Goal: Task Accomplishment & Management: Manage account settings

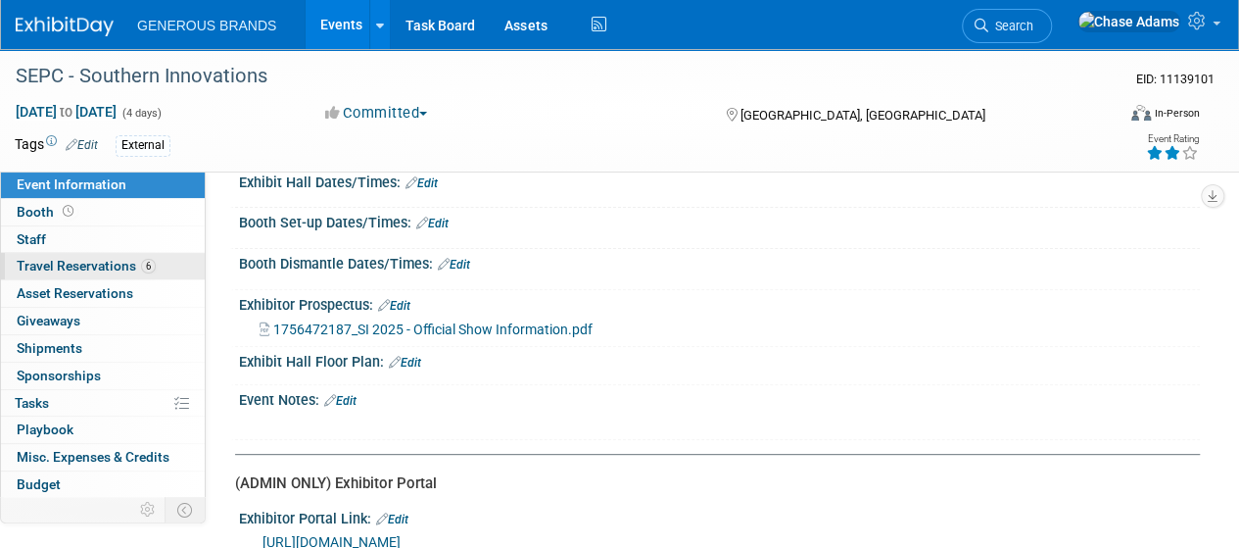
click at [122, 267] on span "Travel Reservations 6" at bounding box center [86, 266] width 139 height 16
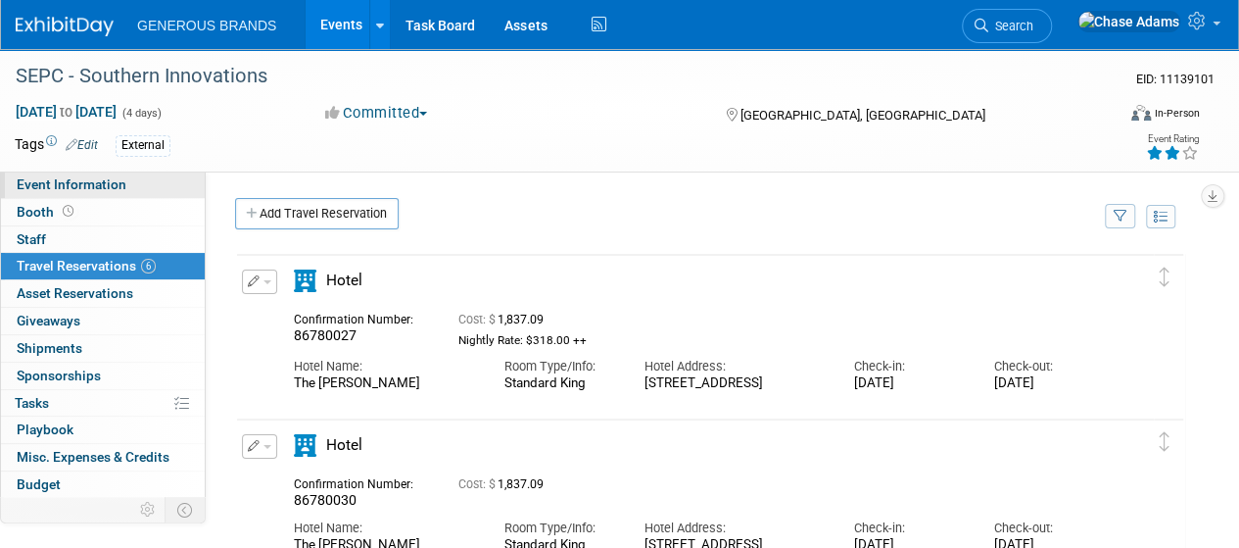
click at [122, 176] on span "Event Information" at bounding box center [72, 184] width 110 height 16
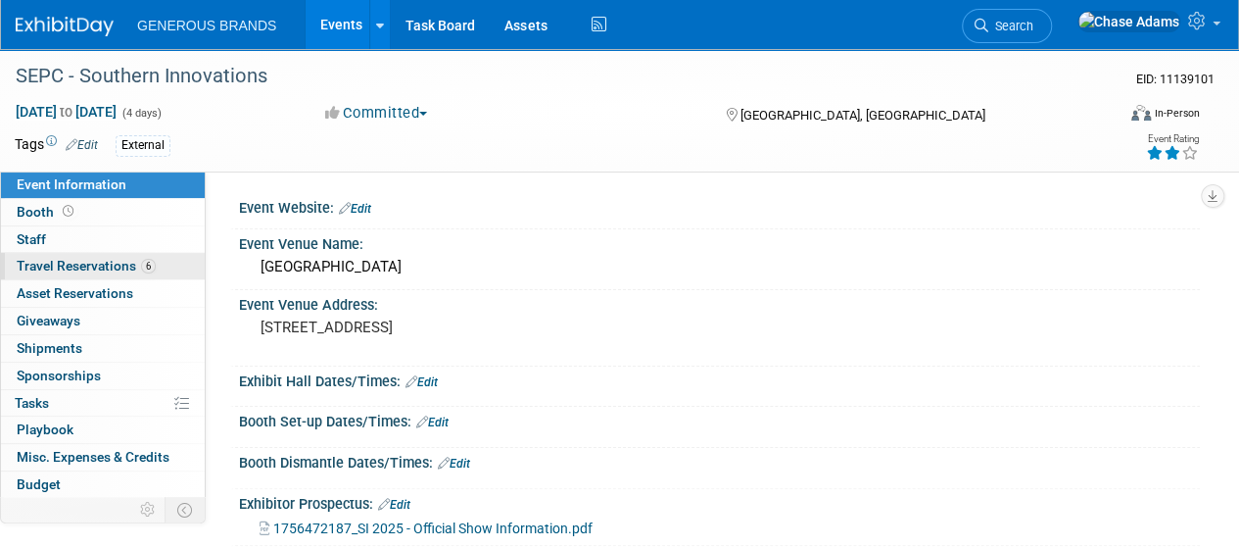
click at [80, 264] on span "Travel Reservations 6" at bounding box center [86, 266] width 139 height 16
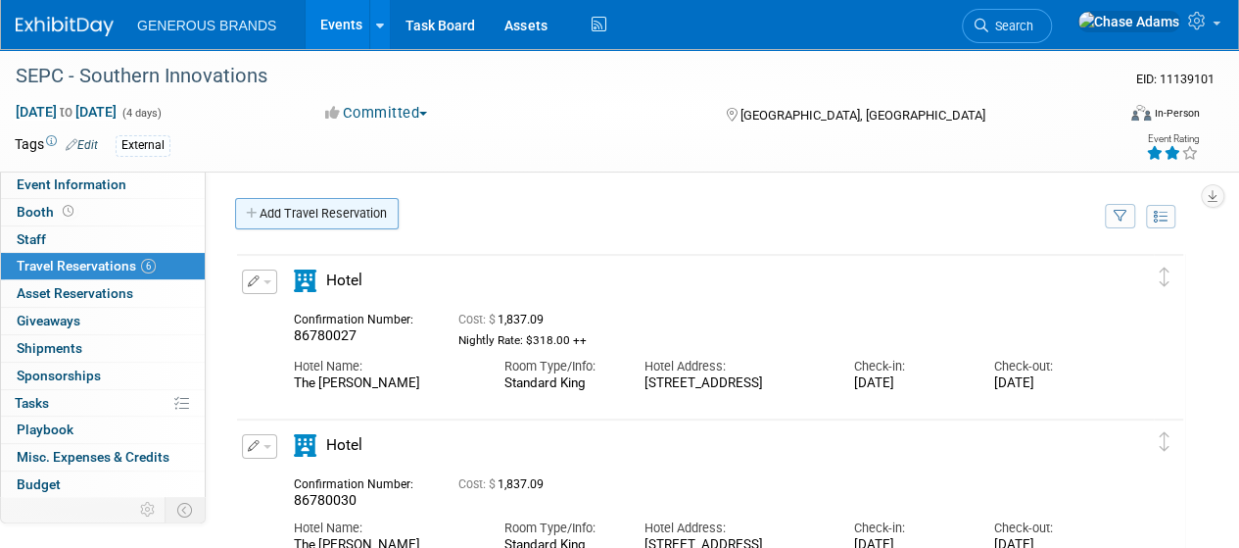
click at [310, 220] on link "Add Travel Reservation" at bounding box center [317, 213] width 164 height 31
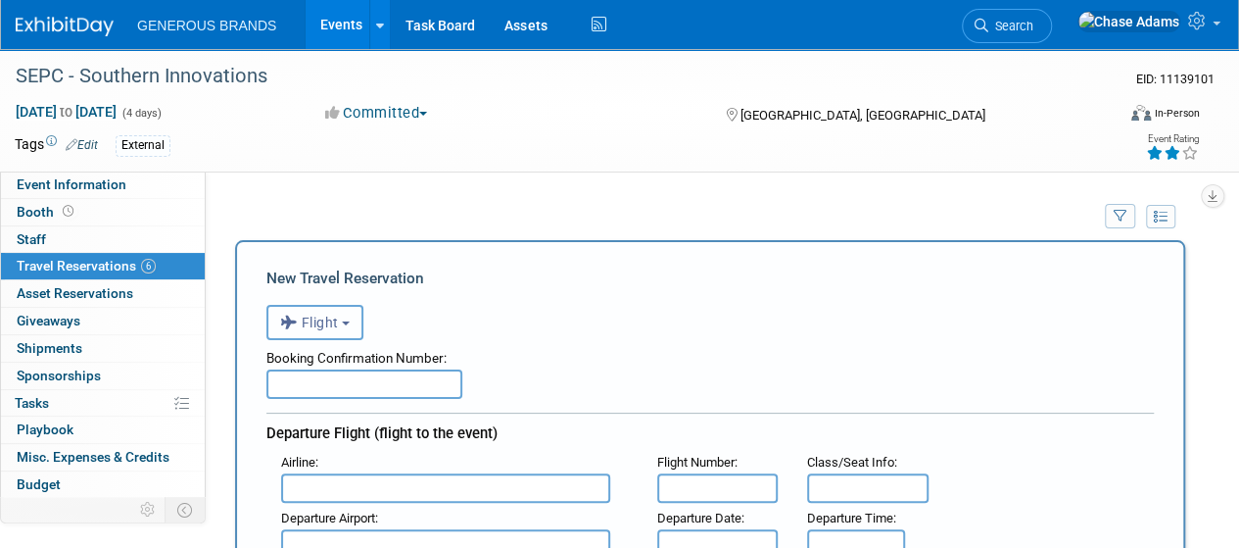
click at [341, 328] on button "Flight" at bounding box center [315, 322] width 97 height 35
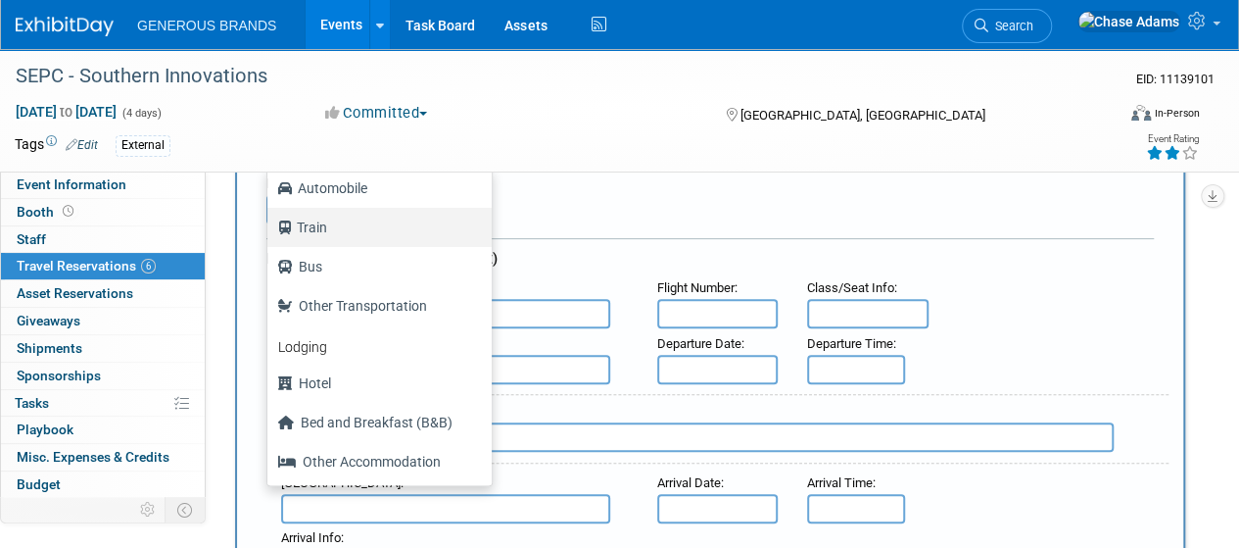
scroll to position [182, 0]
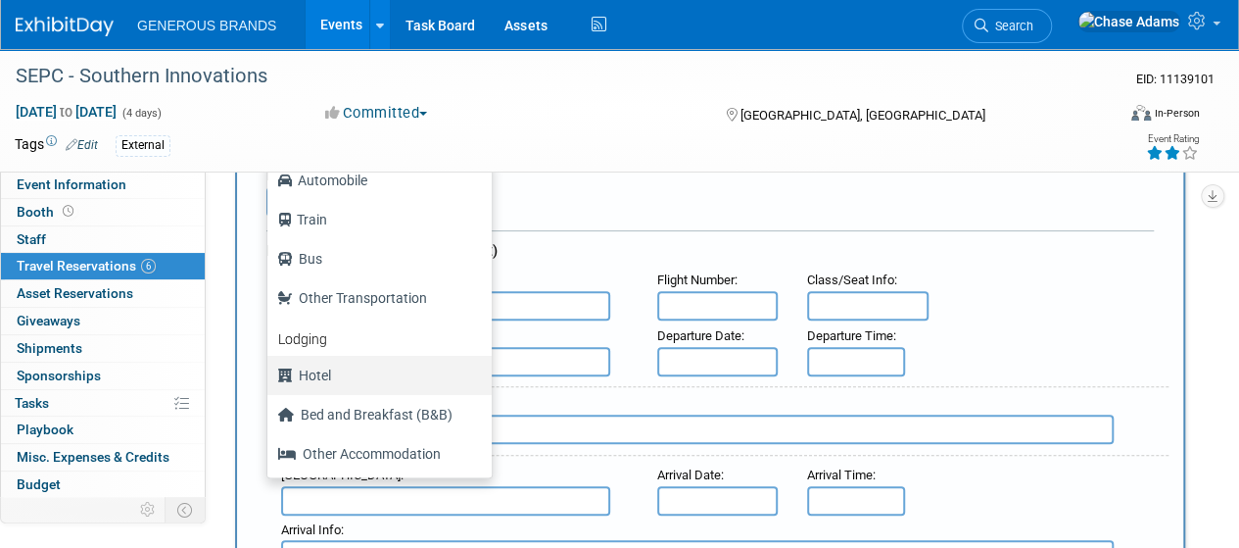
click at [317, 365] on label "Hotel" at bounding box center [374, 375] width 195 height 31
click at [270, 366] on input "Hotel" at bounding box center [264, 372] width 13 height 13
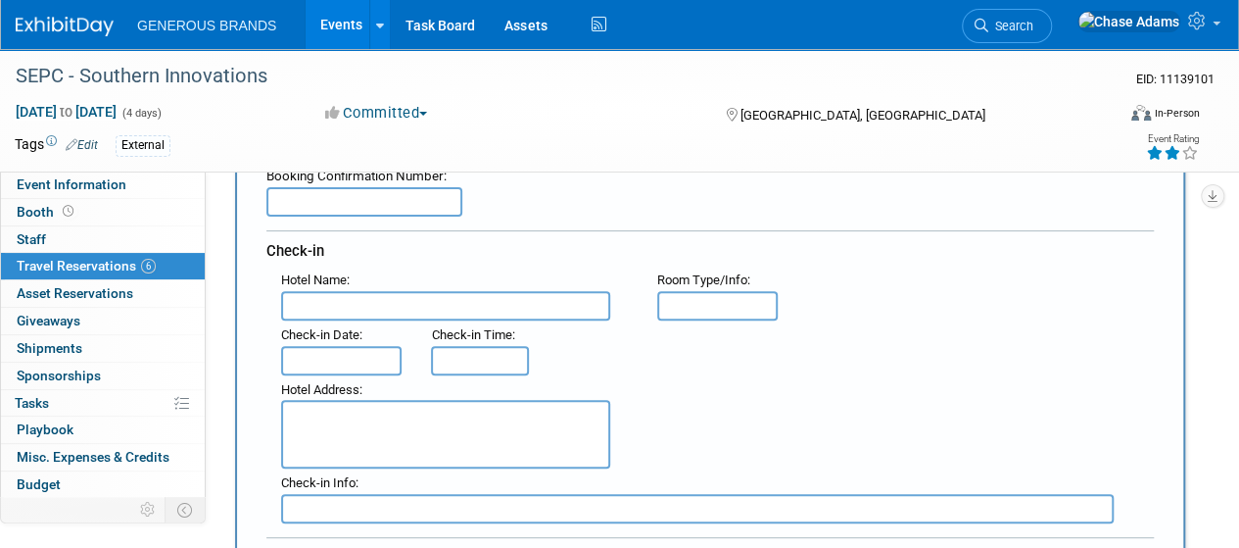
select select "6"
click at [349, 209] on input "text" at bounding box center [365, 201] width 196 height 29
type input "Room Block Link"
click at [366, 306] on input "text" at bounding box center [445, 305] width 329 height 29
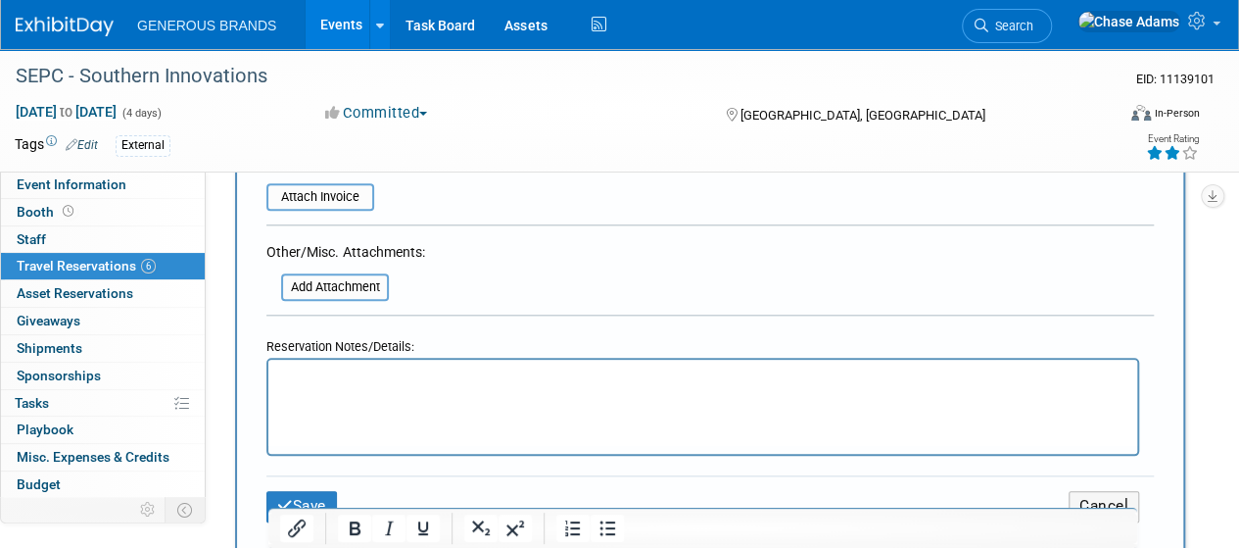
scroll to position [897, 0]
type input "Hotel [GEOGRAPHIC_DATA]"
click at [331, 363] on html at bounding box center [702, 373] width 869 height 28
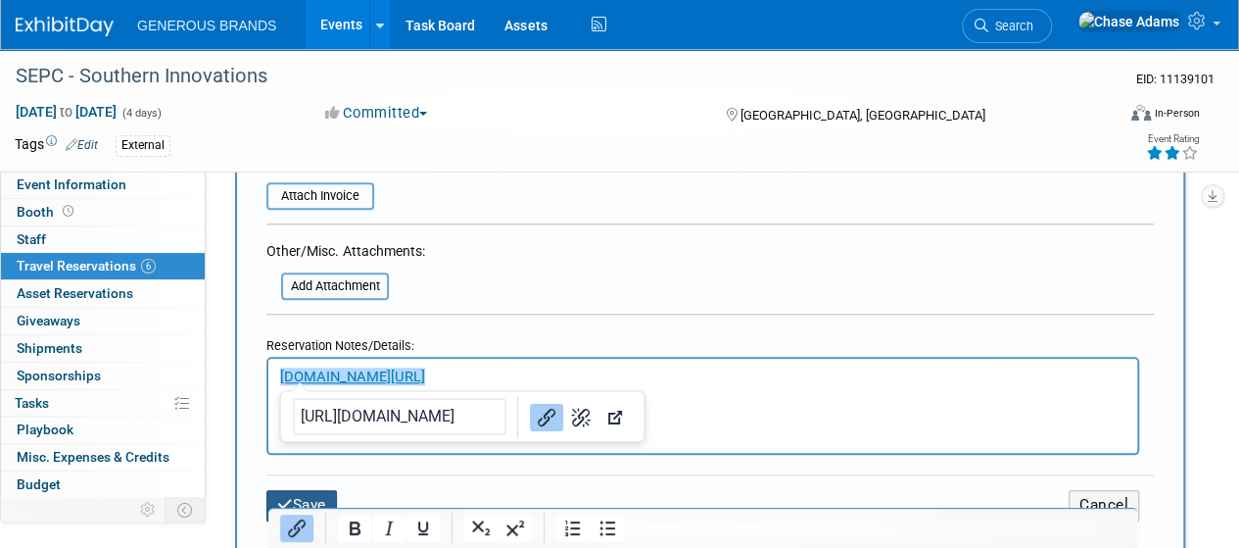
click at [319, 490] on button "Save" at bounding box center [302, 505] width 71 height 30
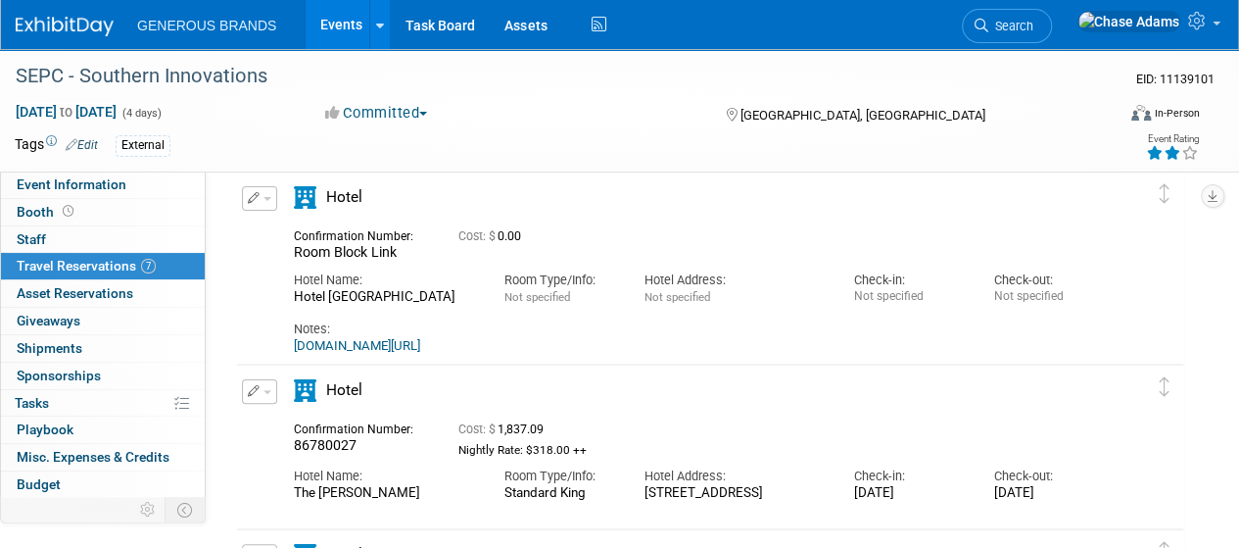
scroll to position [82, 0]
drag, startPoint x: 1043, startPoint y: 354, endPoint x: 216, endPoint y: 354, distance: 827.9
click at [216, 354] on div "Event Website: Edit Event Venue Name: [GEOGRAPHIC_DATA] Edit" at bounding box center [703, 345] width 994 height 512
drag, startPoint x: 274, startPoint y: 337, endPoint x: 1019, endPoint y: 343, distance: 744.7
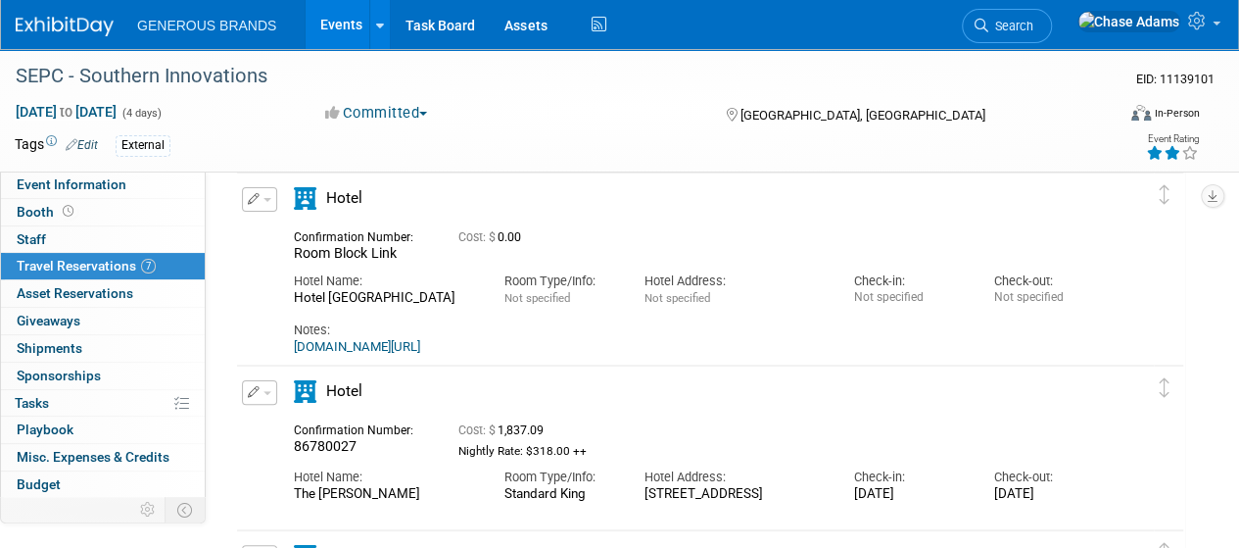
click at [1019, 343] on div "Edit Reservation Cost: $" at bounding box center [695, 271] width 917 height 168
copy link "[DOMAIN_NAME][URL]"
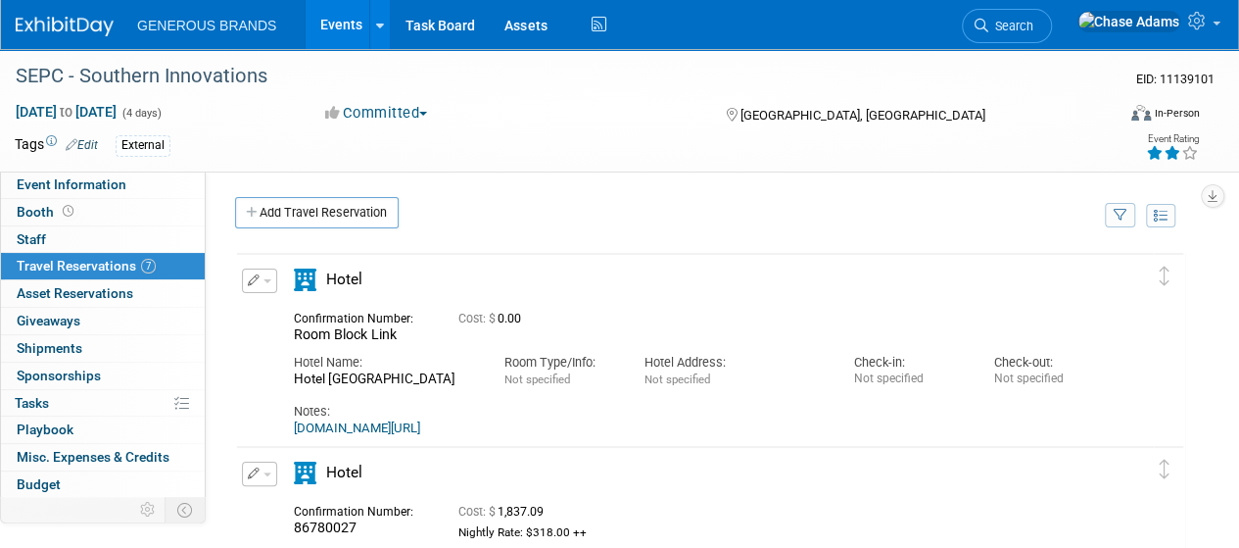
click at [261, 287] on button "button" at bounding box center [259, 280] width 35 height 24
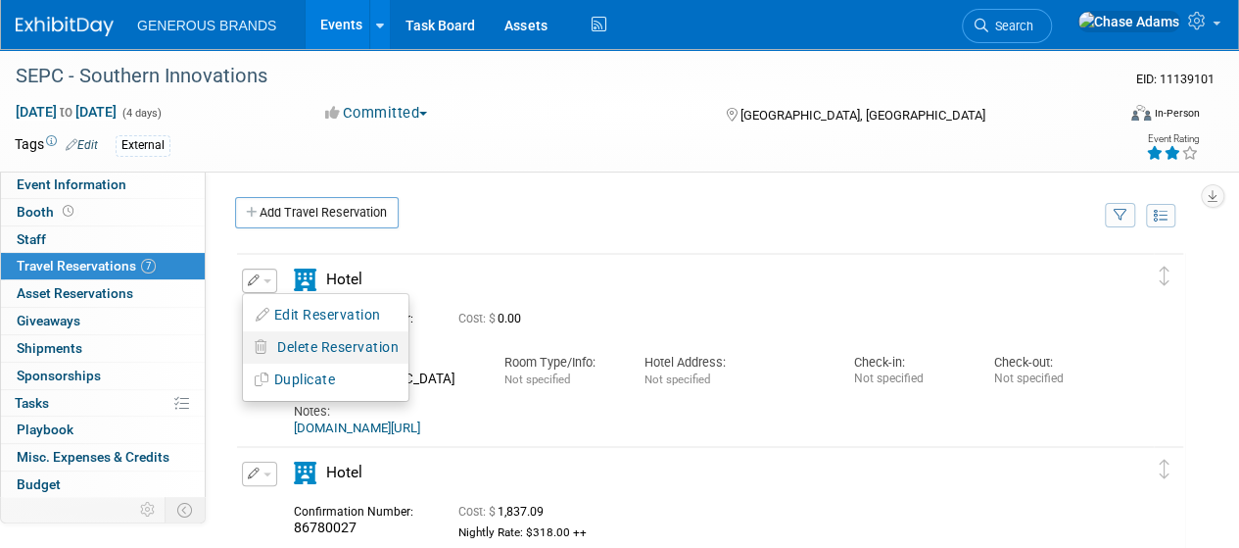
click at [293, 339] on span "Delete Reservation" at bounding box center [337, 347] width 121 height 16
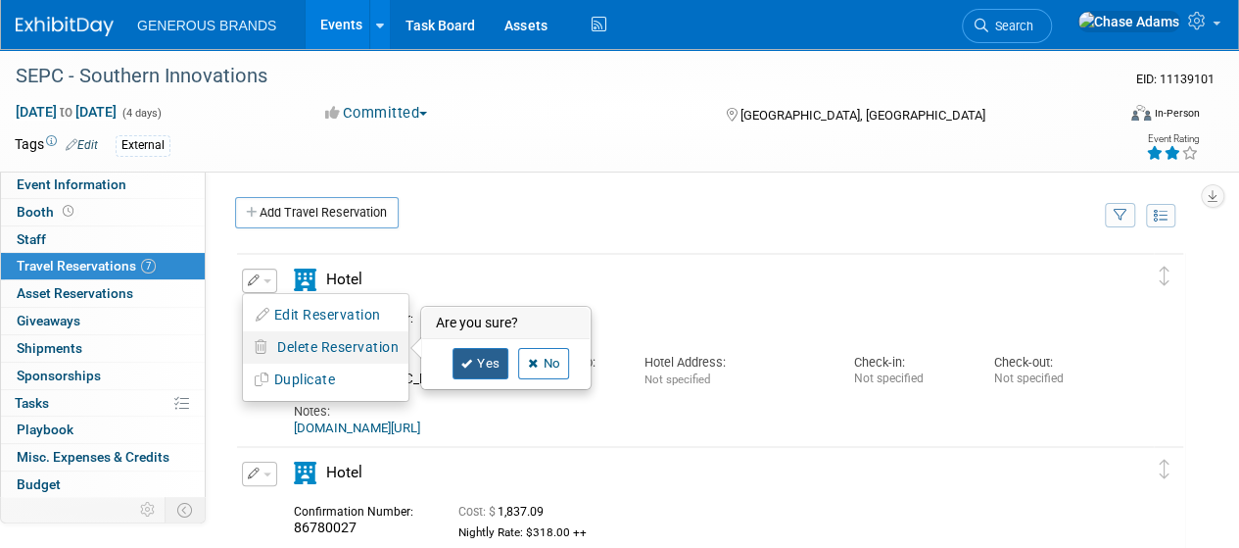
click at [482, 352] on link "Yes" at bounding box center [481, 363] width 57 height 31
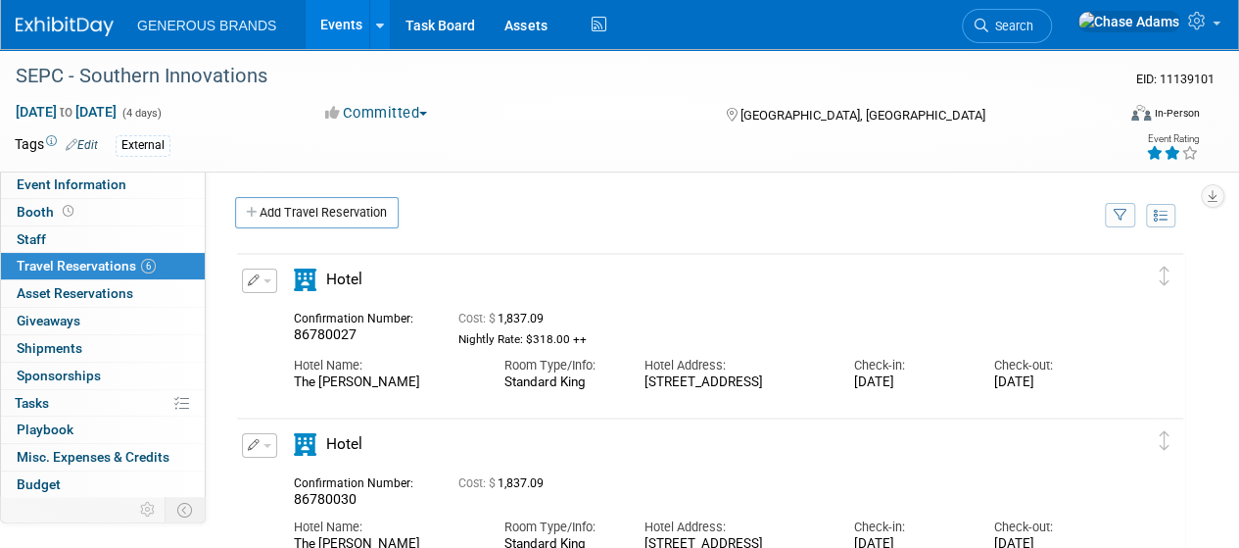
scroll to position [0, 0]
click at [74, 28] on img at bounding box center [65, 27] width 98 height 20
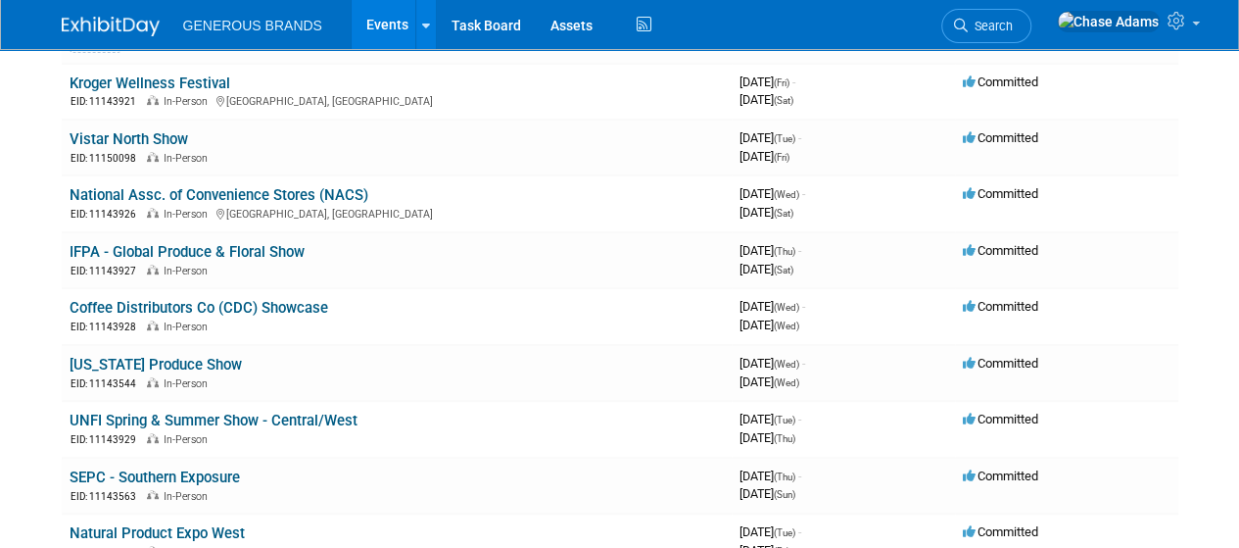
scroll to position [225, 0]
click at [272, 254] on link "IFPA - Global Produce & Floral Show" at bounding box center [187, 253] width 235 height 18
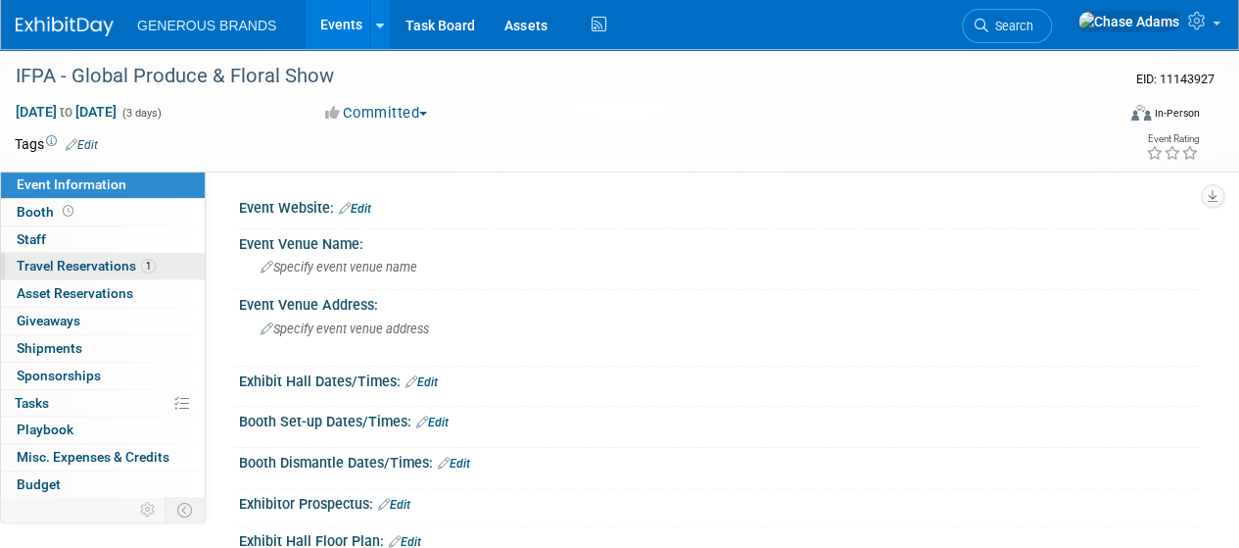
click at [145, 268] on span "1" at bounding box center [148, 266] width 15 height 15
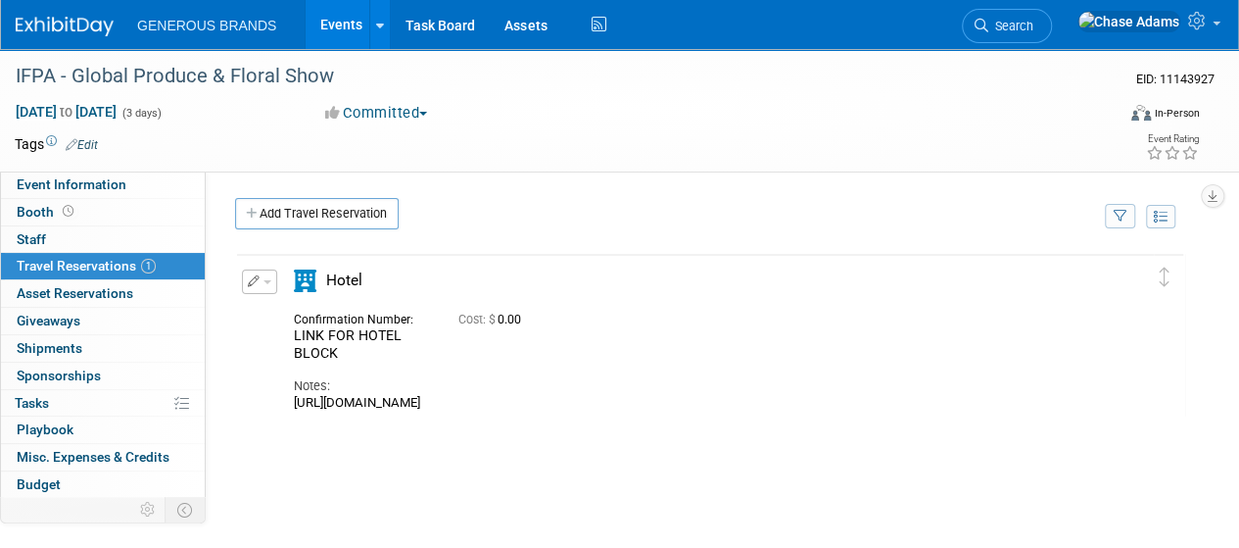
click at [262, 281] on button "button" at bounding box center [259, 281] width 35 height 24
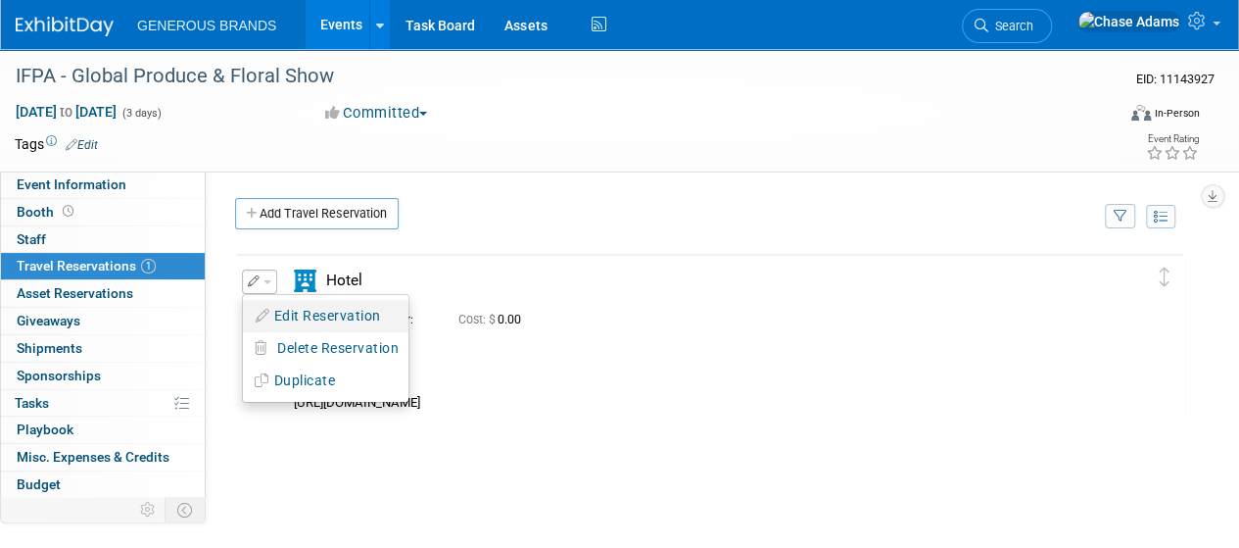
click at [315, 320] on button "Edit Reservation" at bounding box center [326, 316] width 166 height 28
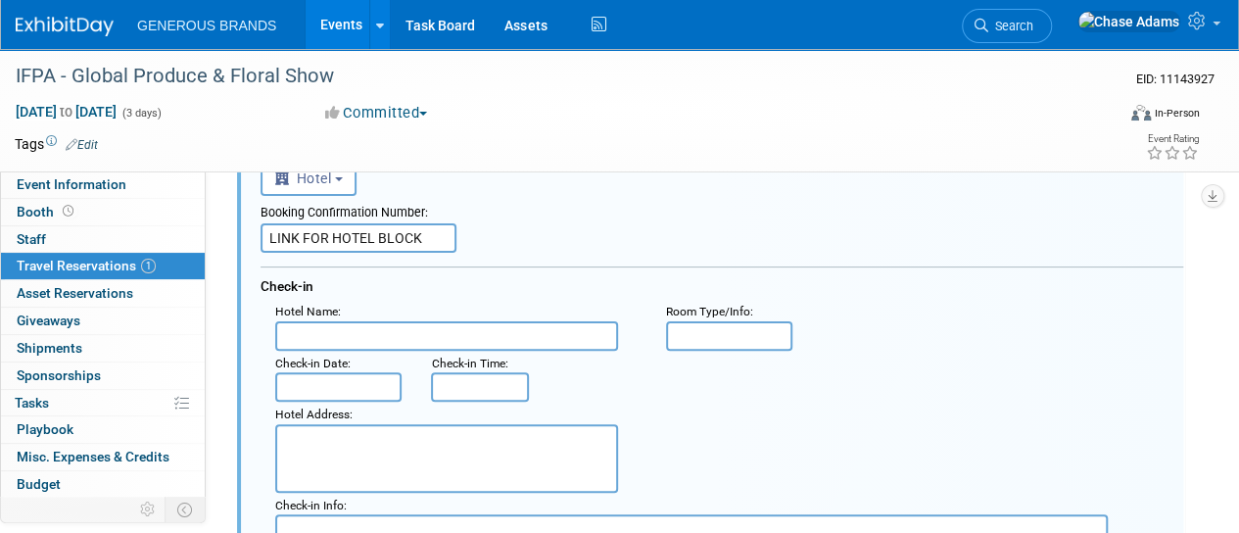
scroll to position [121, 0]
click at [357, 335] on input "text" at bounding box center [446, 334] width 343 height 29
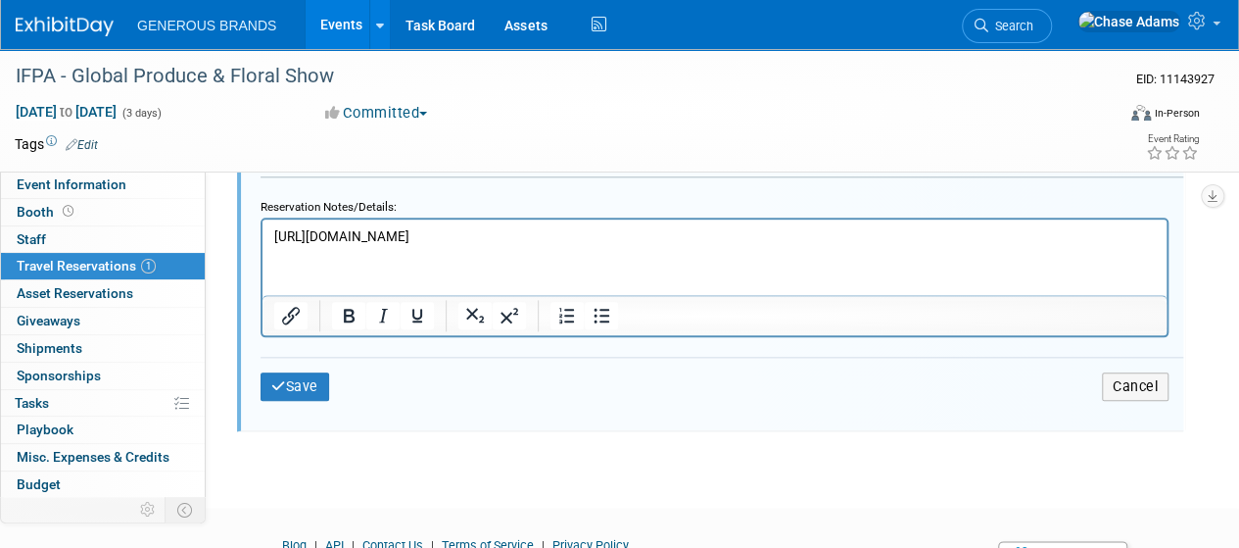
scroll to position [969, 0]
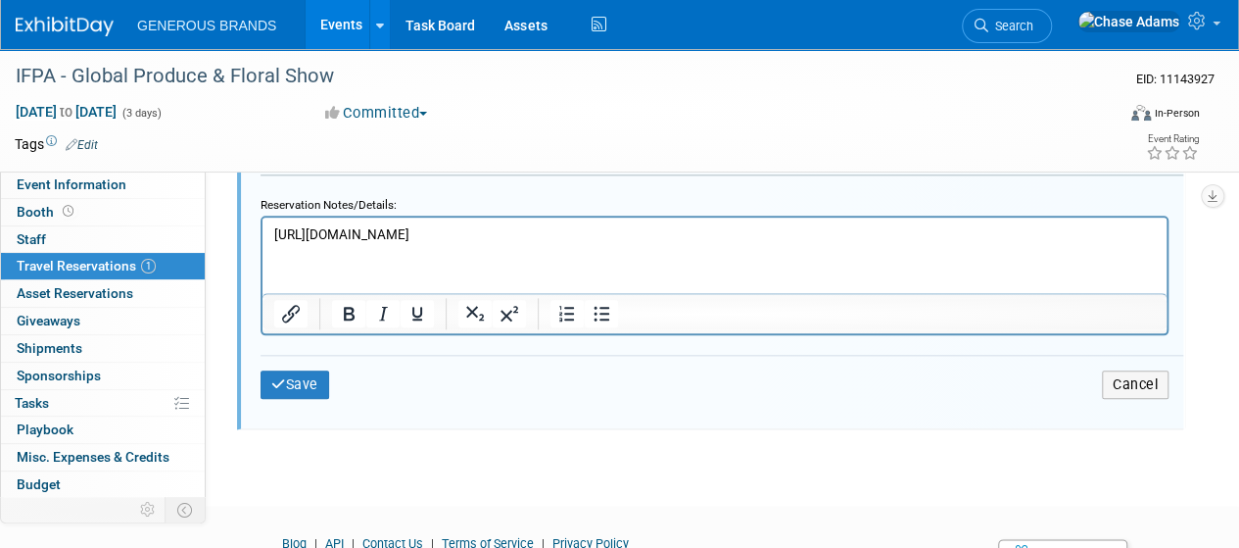
type input "Hotel Lulu & Hyatt House"
drag, startPoint x: 929, startPoint y: 231, endPoint x: 493, endPoint y: 428, distance: 478.4
click at [263, 218] on html "[URL][DOMAIN_NAME]" at bounding box center [715, 231] width 904 height 26
click at [305, 384] on button "Save" at bounding box center [295, 384] width 69 height 28
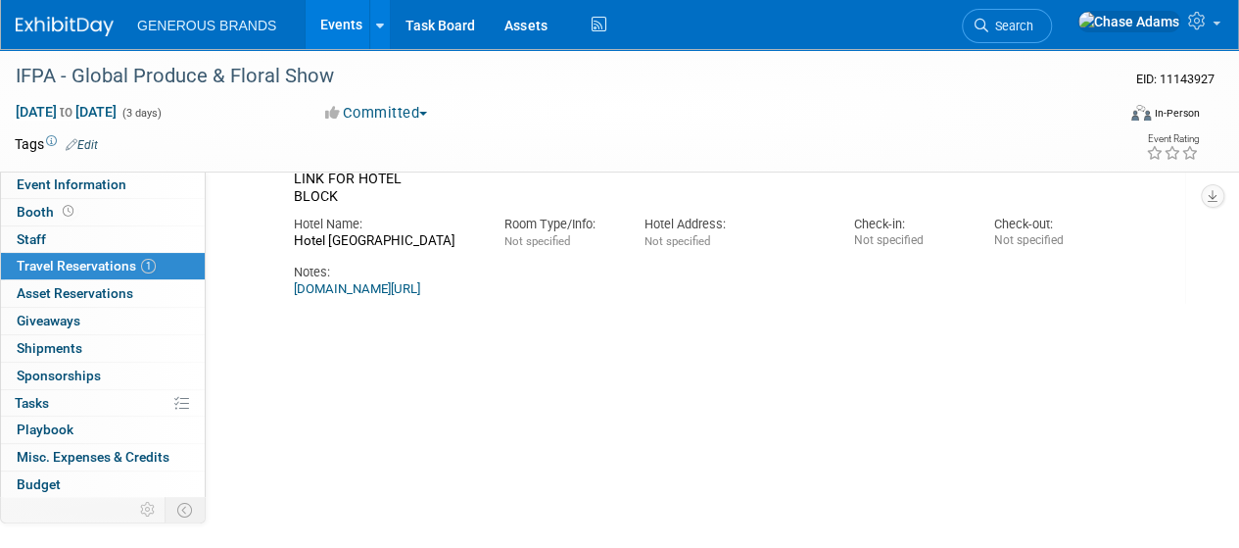
scroll to position [0, 0]
